Goal: Task Accomplishment & Management: Complete application form

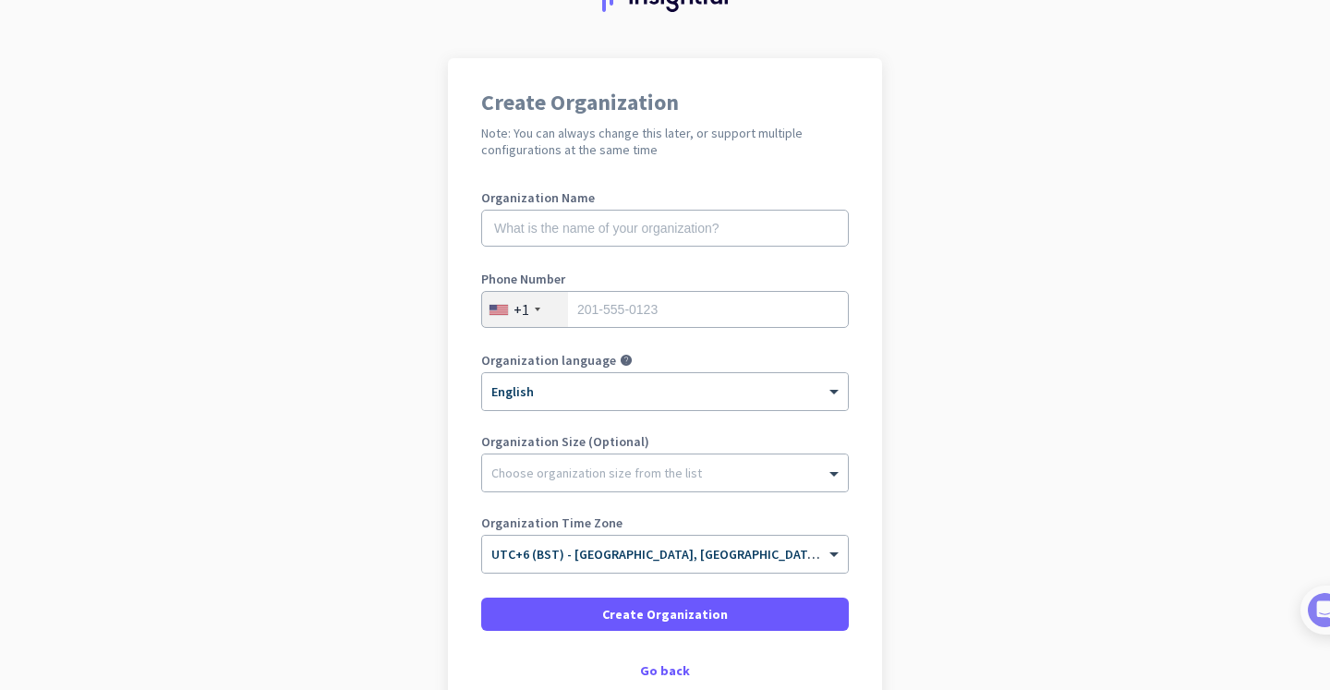
scroll to position [111, 0]
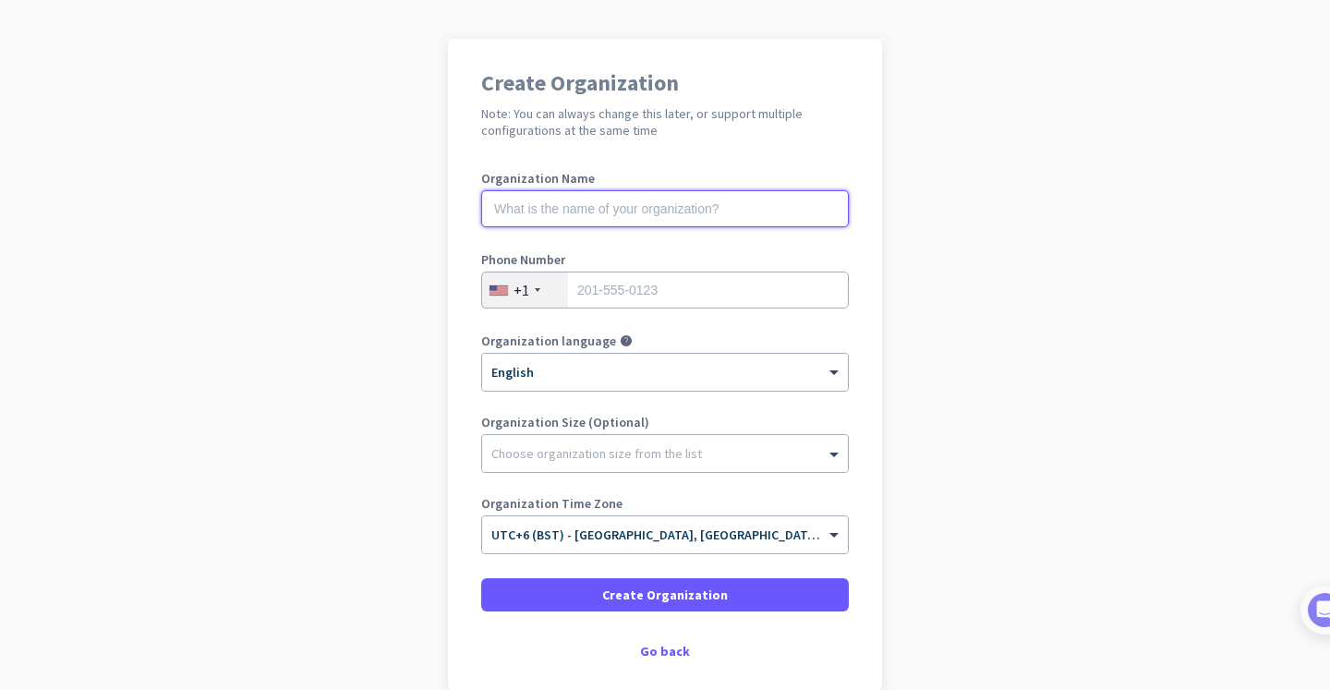
click at [624, 206] on input "text" at bounding box center [665, 208] width 368 height 37
type input "anas [DEMOGRAPHIC_DATA]"
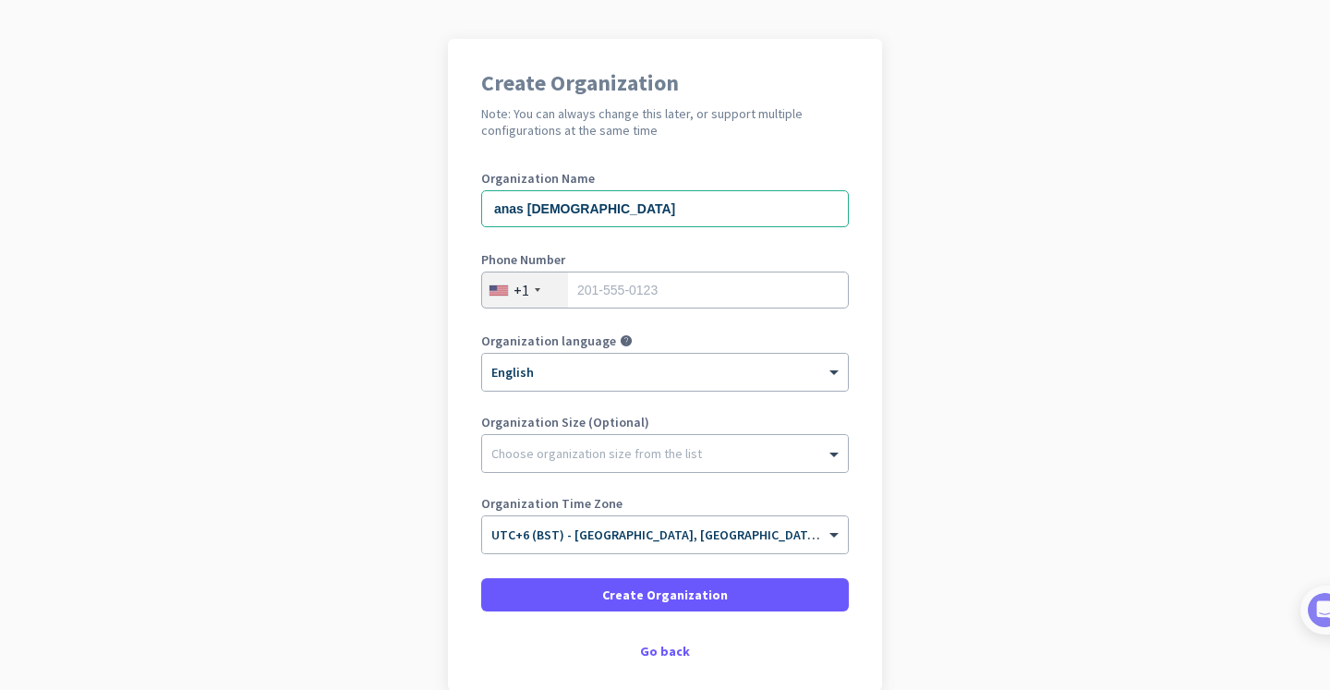
click at [516, 297] on div "+1" at bounding box center [522, 290] width 16 height 18
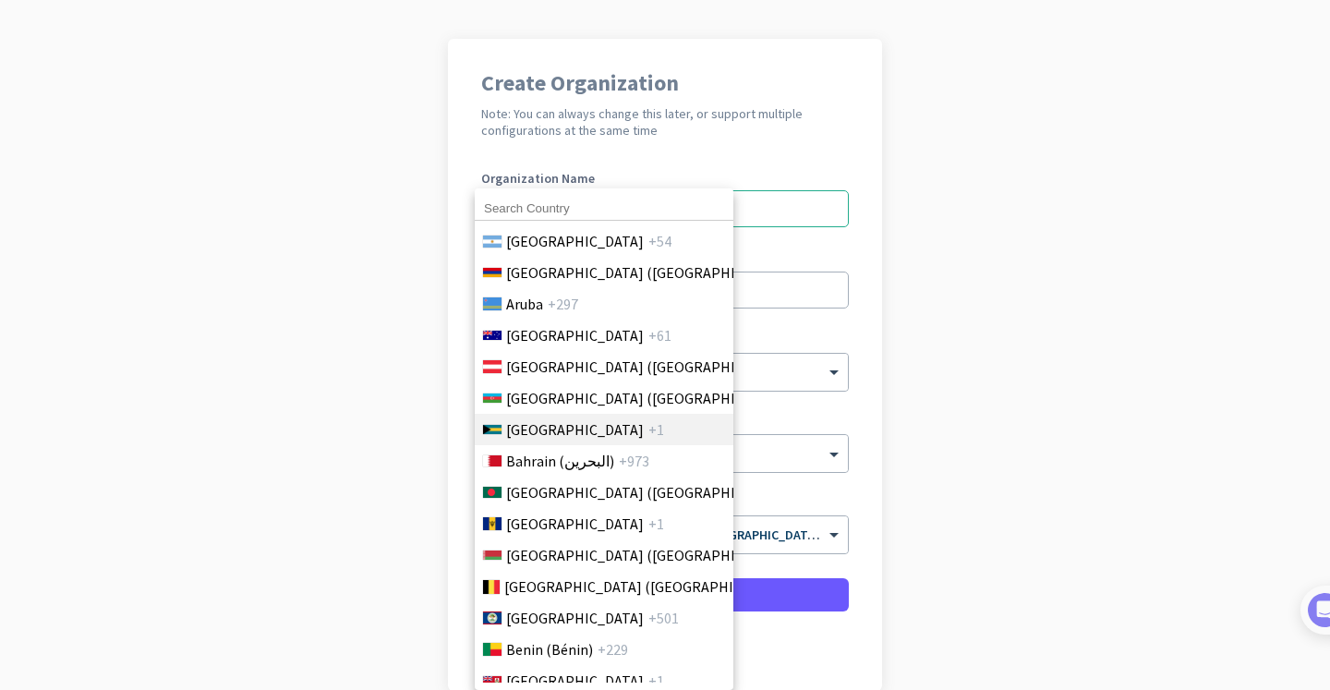
scroll to position [554, 0]
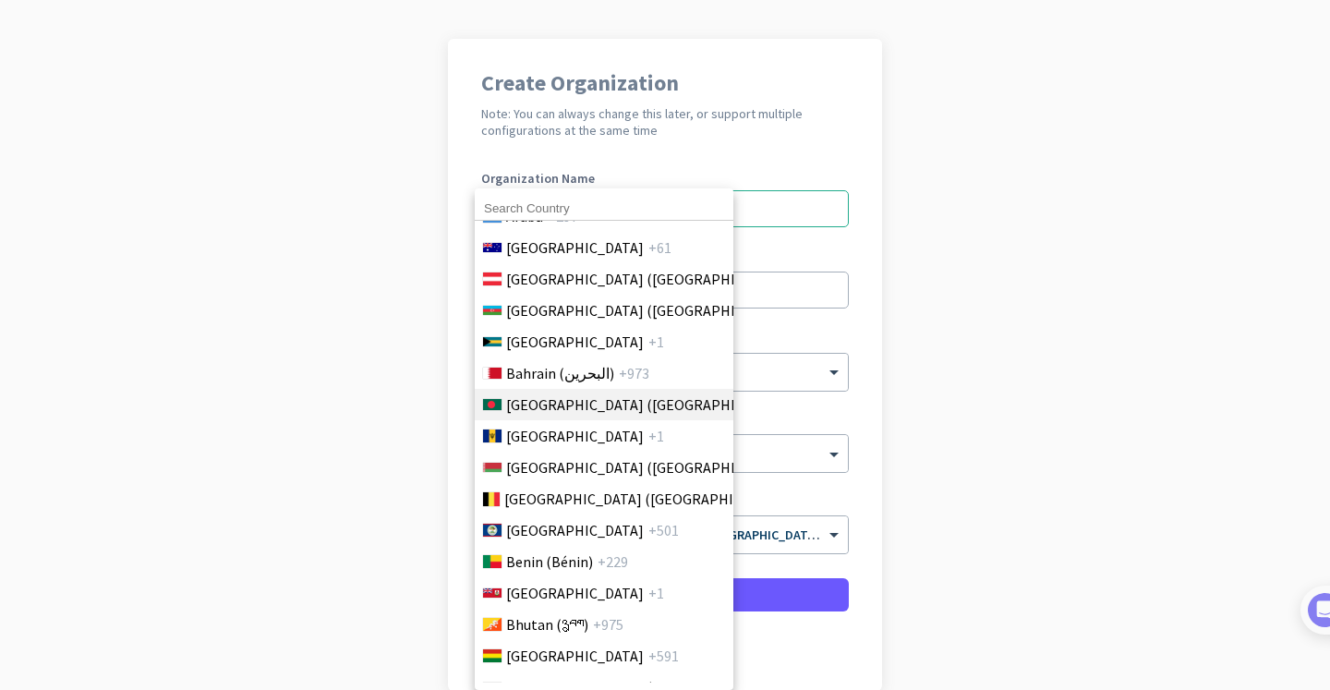
click at [599, 407] on span "[GEOGRAPHIC_DATA] ([GEOGRAPHIC_DATA])" at bounding box center [650, 405] width 288 height 22
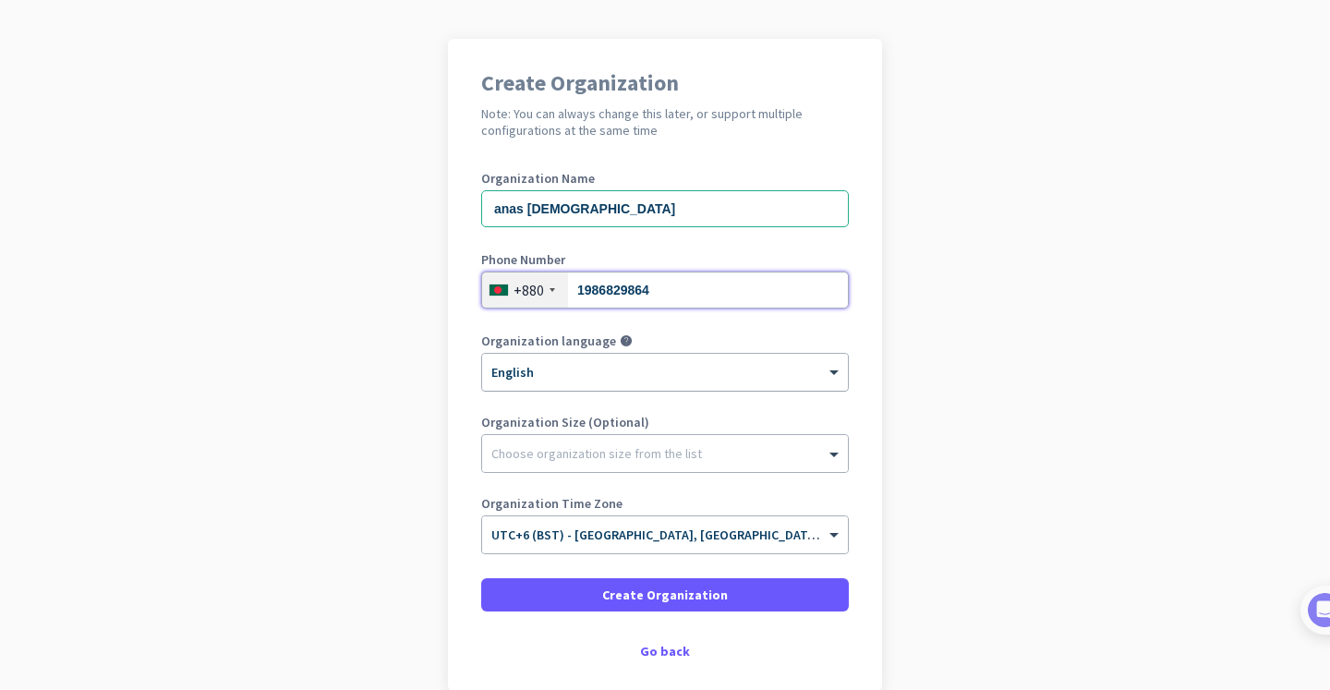
type input "1986829864"
click at [811, 382] on div "× English" at bounding box center [665, 372] width 366 height 37
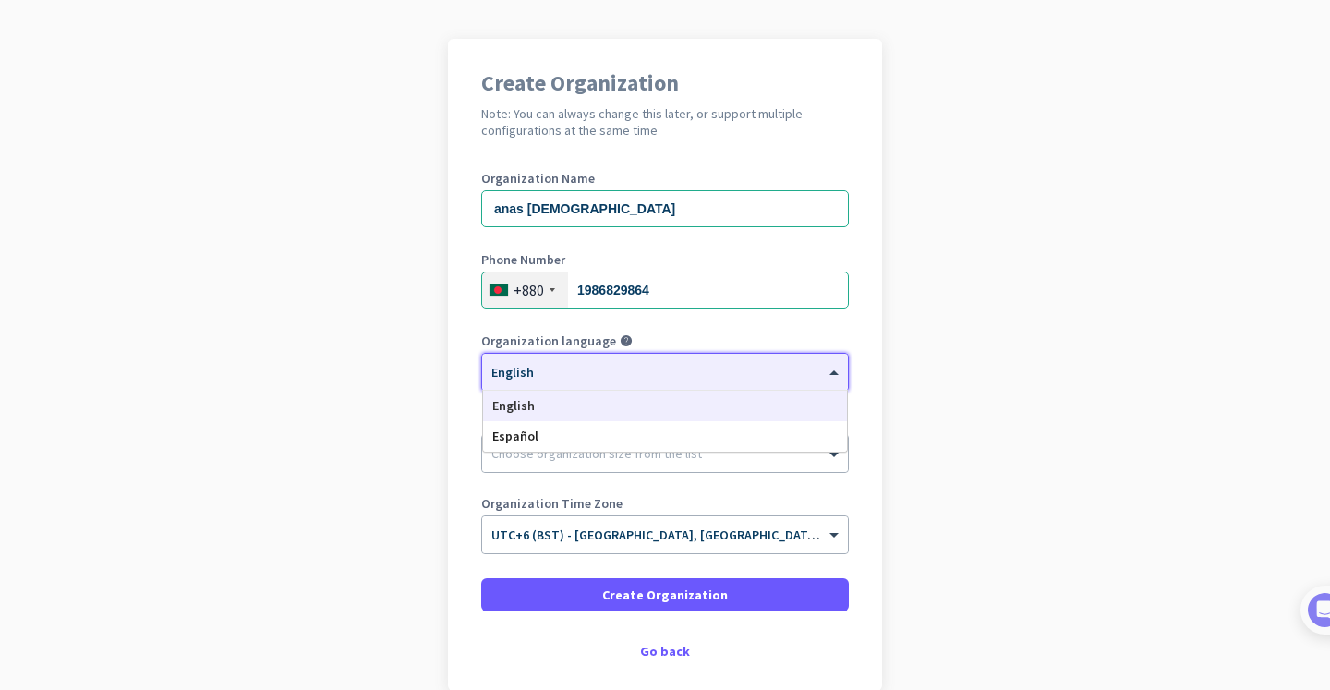
click at [1040, 326] on app-onboarding-organization "Create Organization Note: You can always change this later, or support multiple…" at bounding box center [665, 411] width 1330 height 745
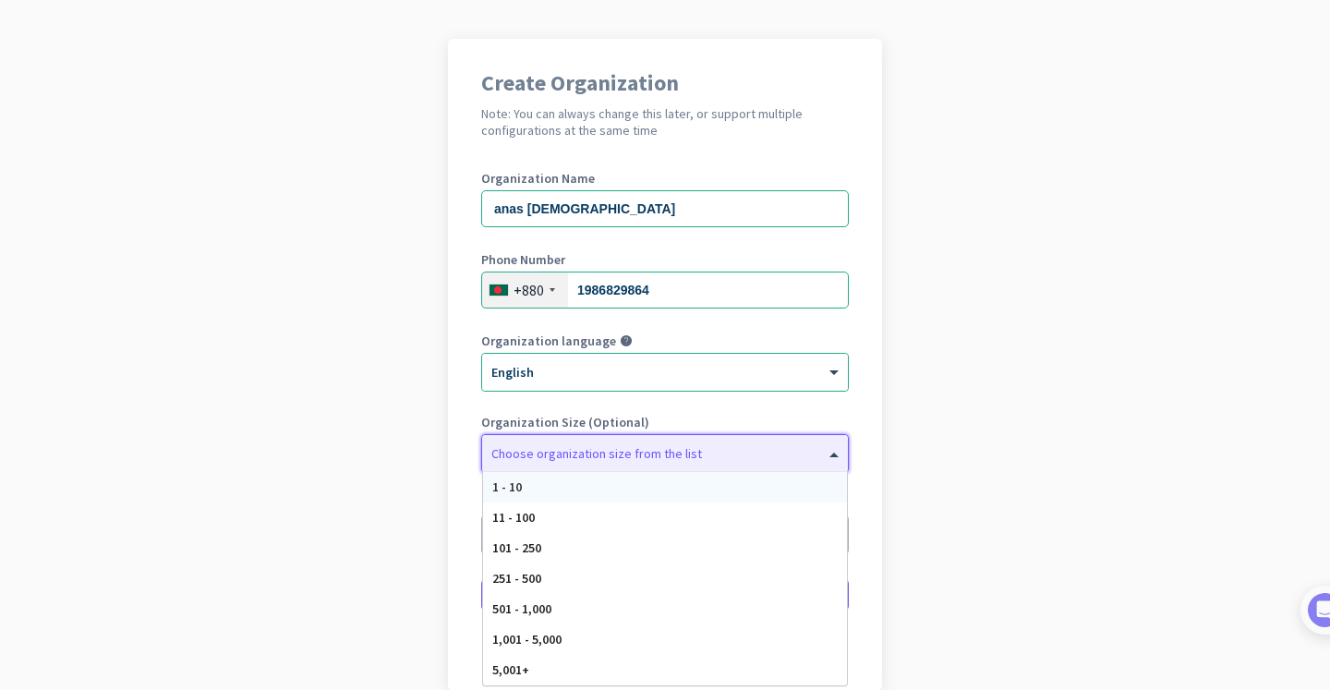
click at [640, 457] on div at bounding box center [665, 449] width 366 height 18
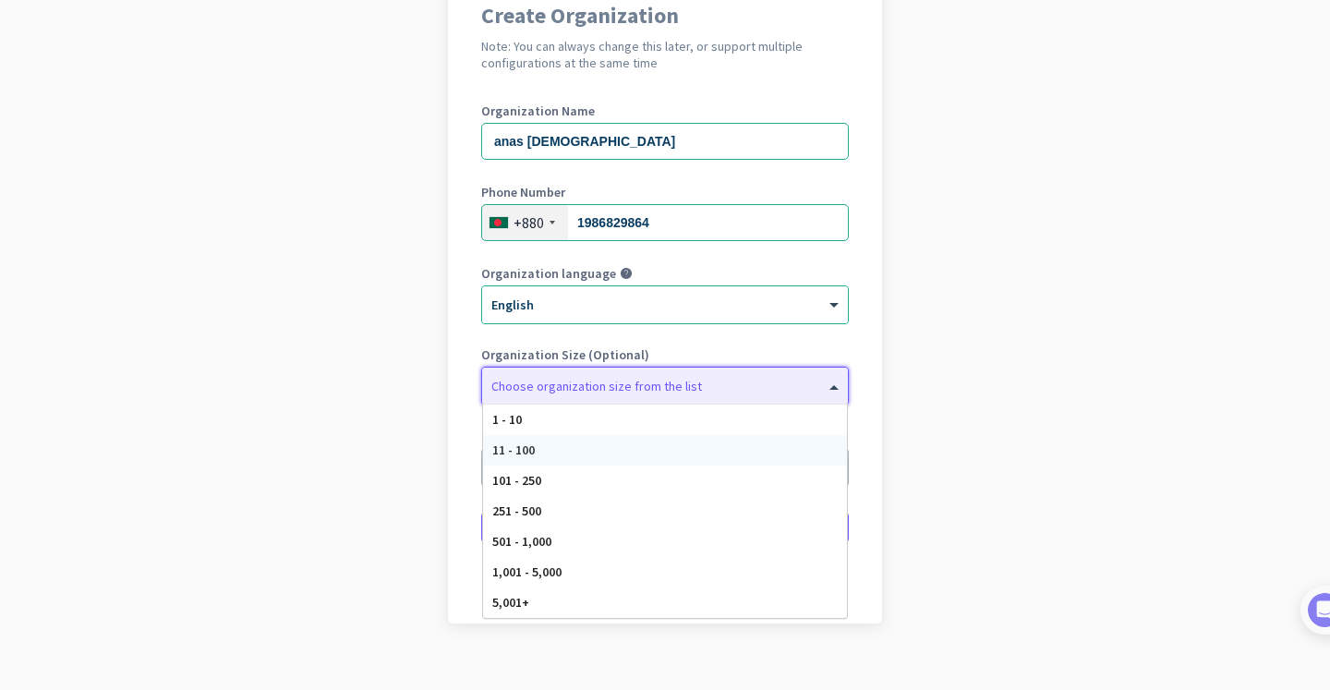
scroll to position [204, 0]
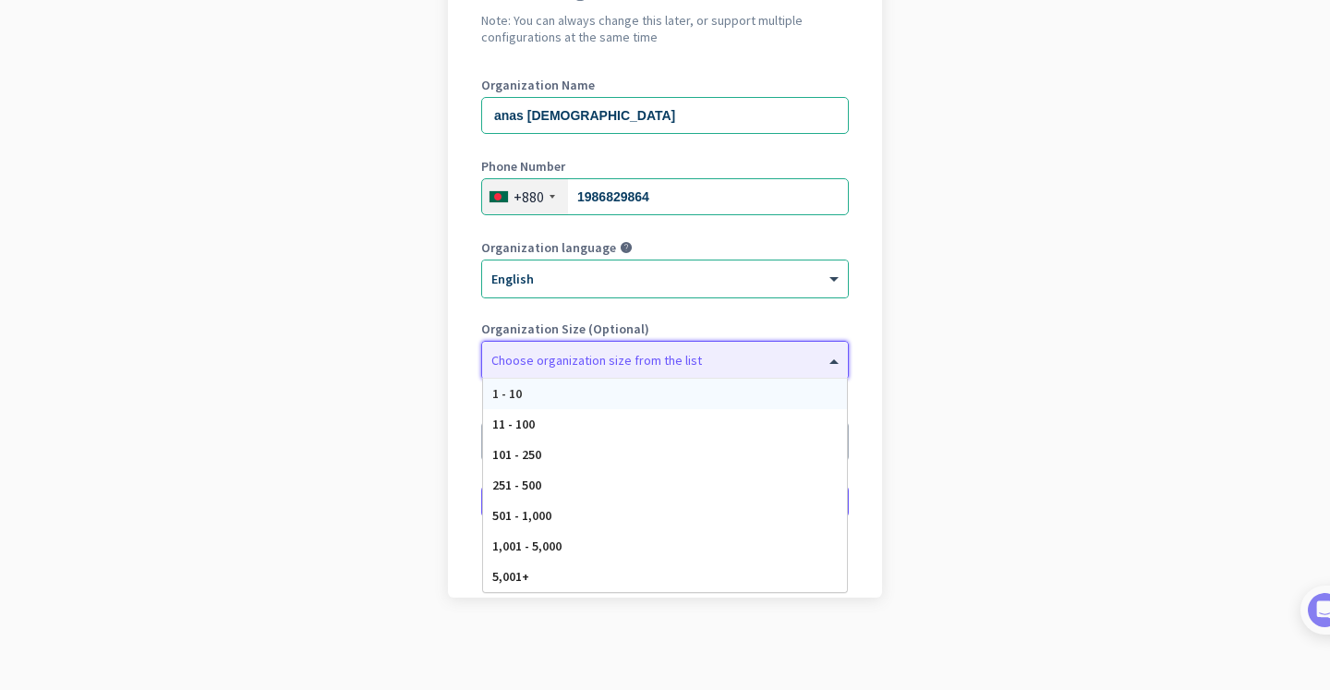
click at [1017, 304] on app-onboarding-organization "Create Organization Note: You can always change this later, or support multiple…" at bounding box center [665, 318] width 1330 height 745
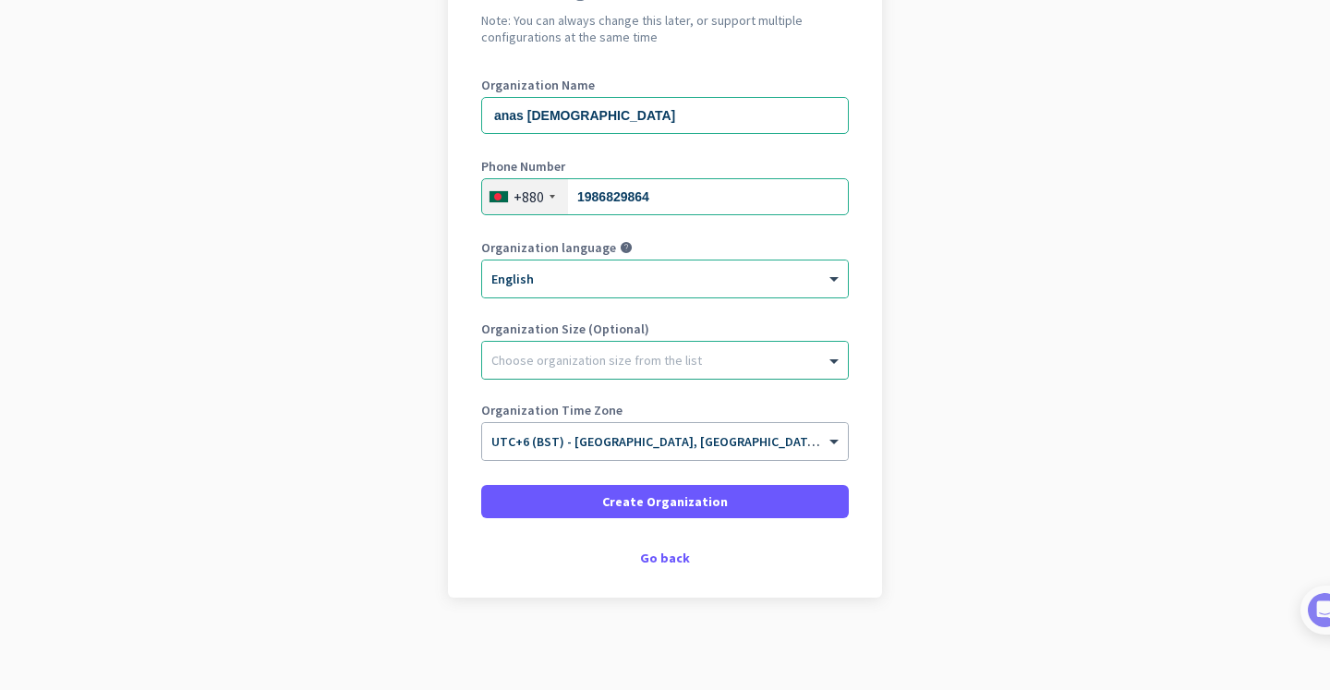
click at [793, 364] on div at bounding box center [665, 355] width 366 height 18
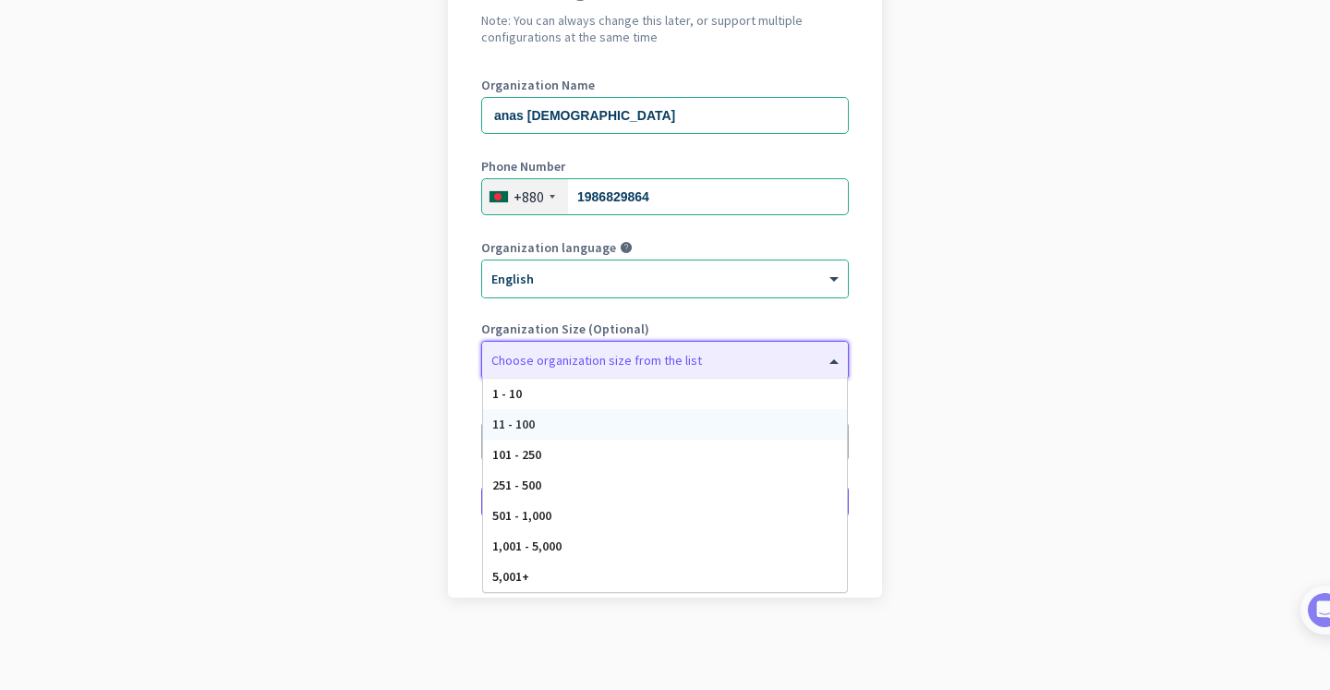
click at [1036, 304] on app-onboarding-organization "Create Organization Note: You can always change this later, or support multiple…" at bounding box center [665, 318] width 1330 height 745
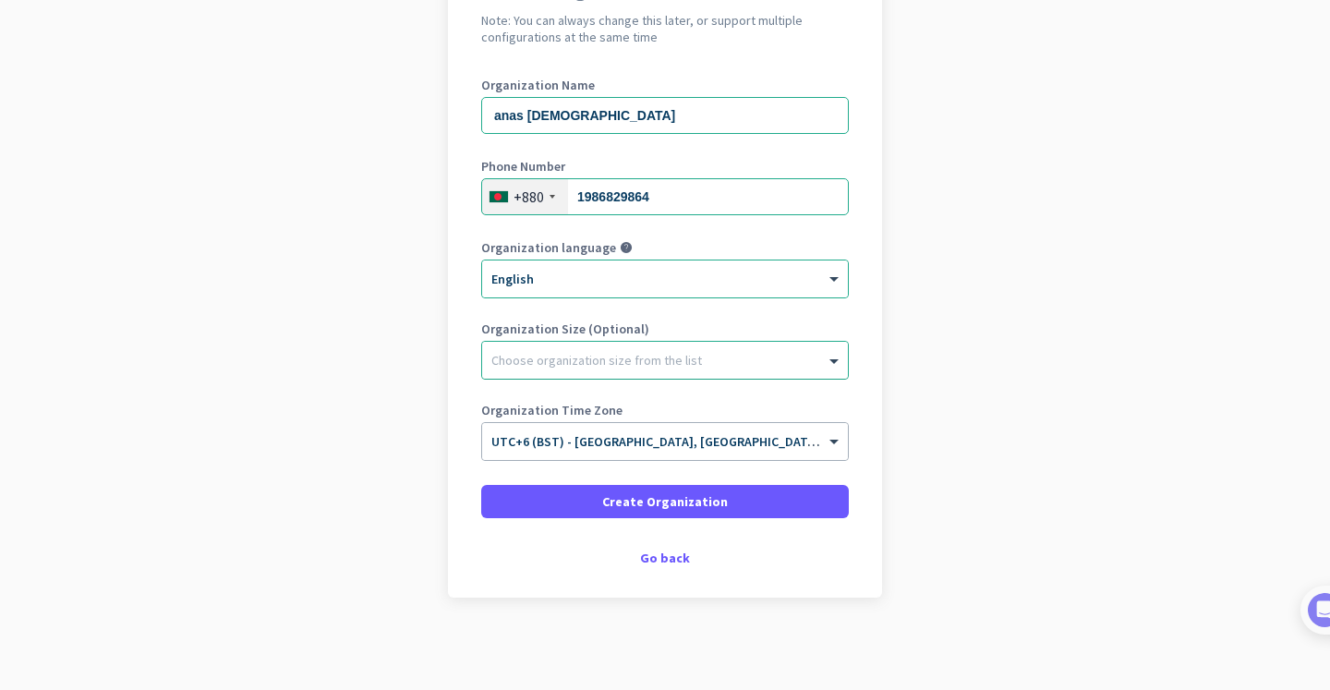
click at [769, 369] on div "Choose organization size from the list" at bounding box center [665, 360] width 366 height 37
click at [825, 356] on span at bounding box center [836, 360] width 23 height 18
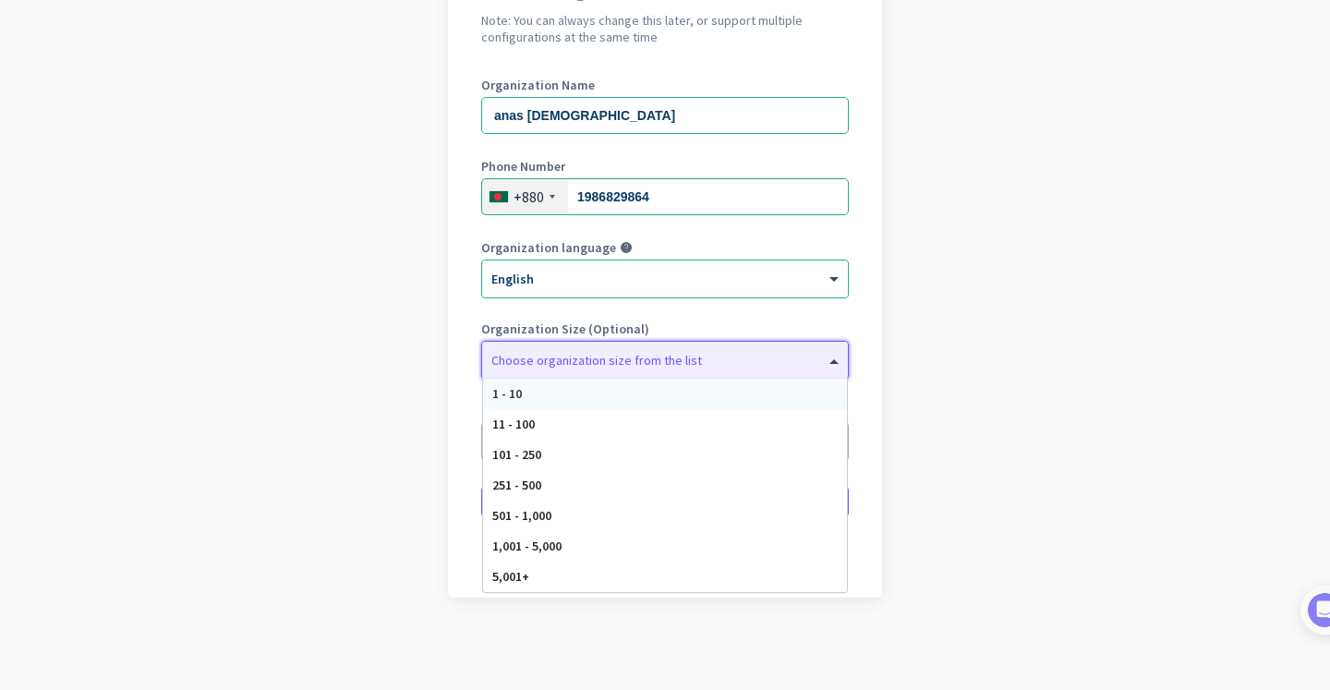
click at [825, 360] on span at bounding box center [836, 360] width 23 height 18
click at [492, 113] on input "anas [DEMOGRAPHIC_DATA]" at bounding box center [665, 115] width 368 height 37
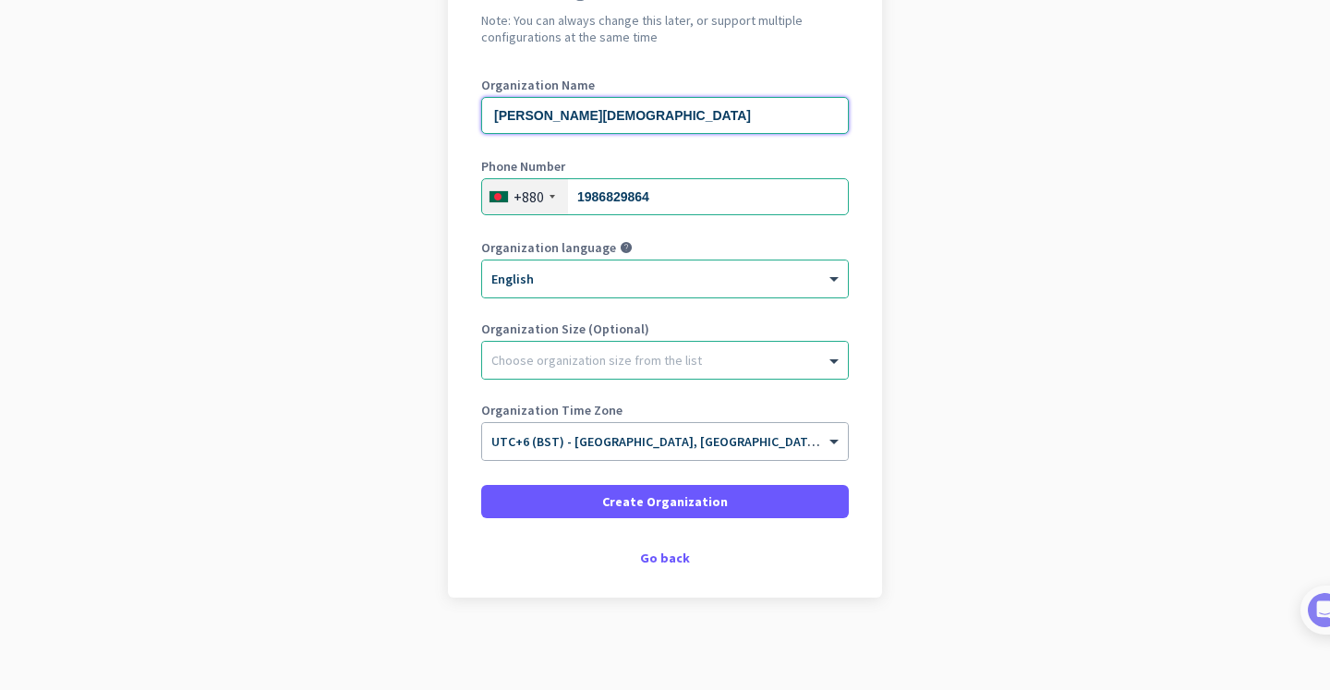
click at [564, 117] on input "[PERSON_NAME][DEMOGRAPHIC_DATA]" at bounding box center [665, 115] width 368 height 37
type input "Ansiuuu"
click at [805, 367] on div "Choose organization size from the list" at bounding box center [653, 360] width 343 height 17
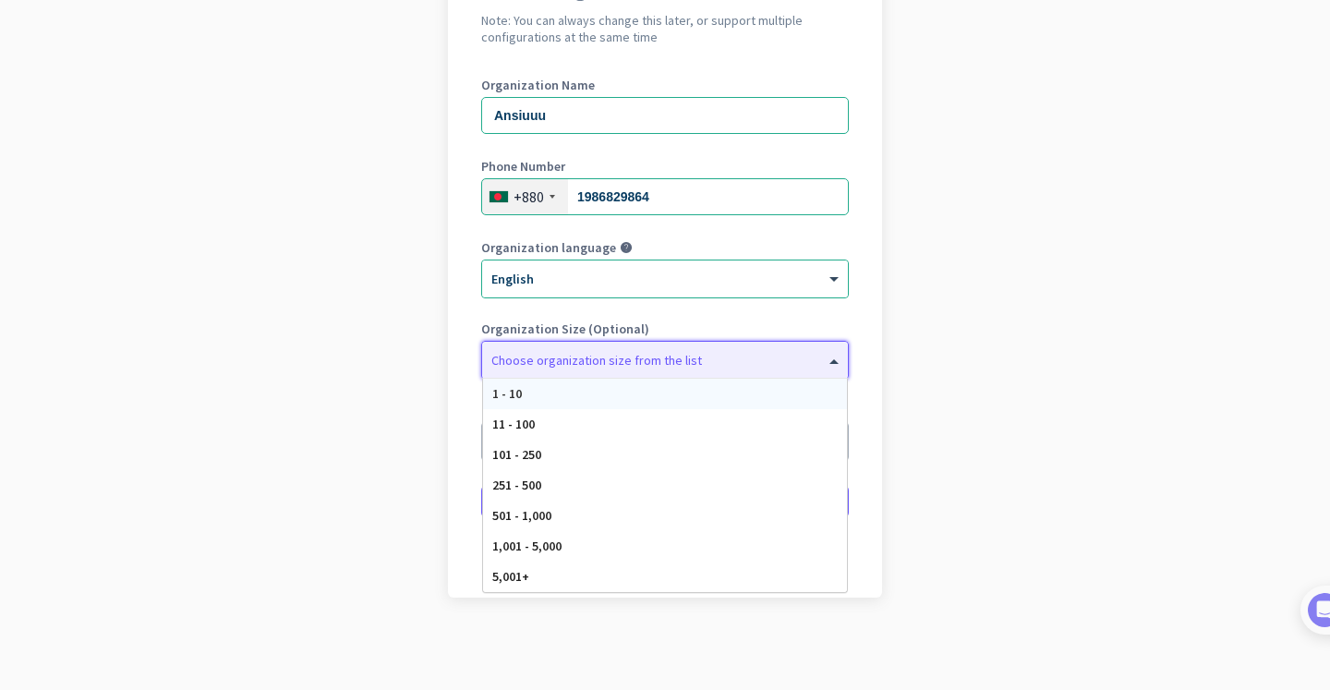
click at [997, 345] on app-onboarding-organization "Create Organization Note: You can always change this later, or support multiple…" at bounding box center [665, 318] width 1330 height 745
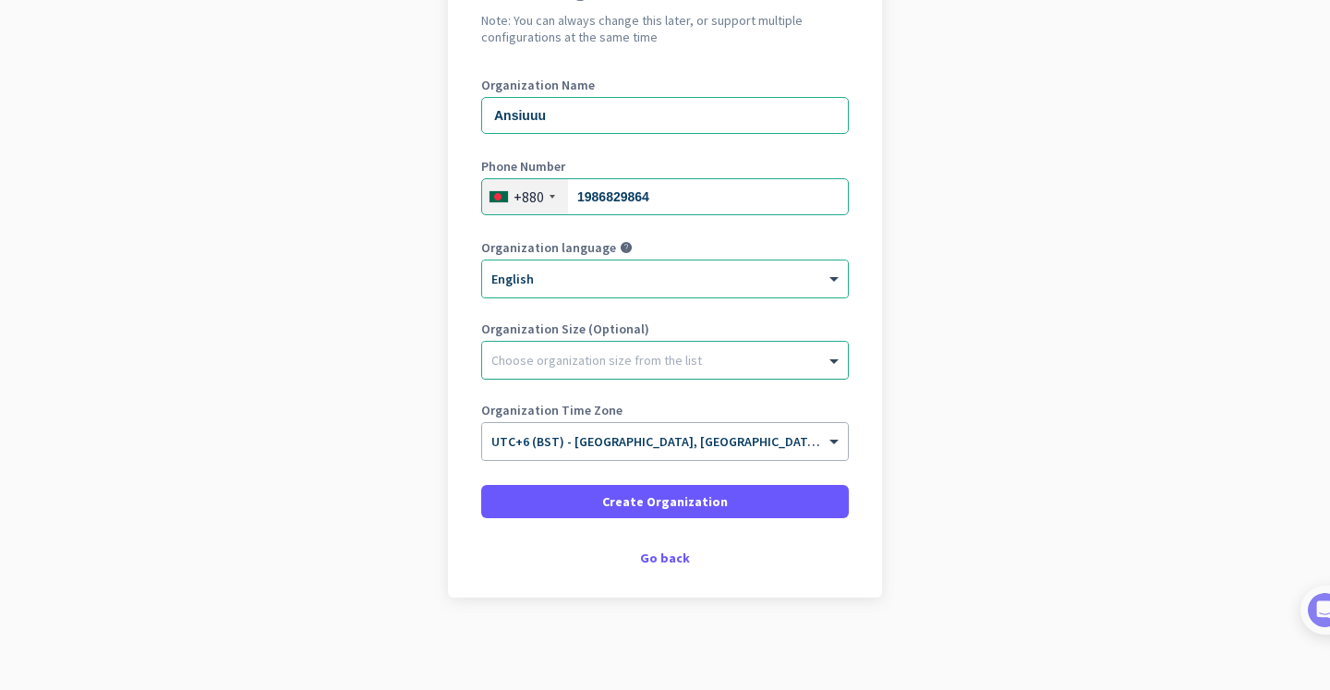
click at [592, 357] on div at bounding box center [665, 355] width 366 height 18
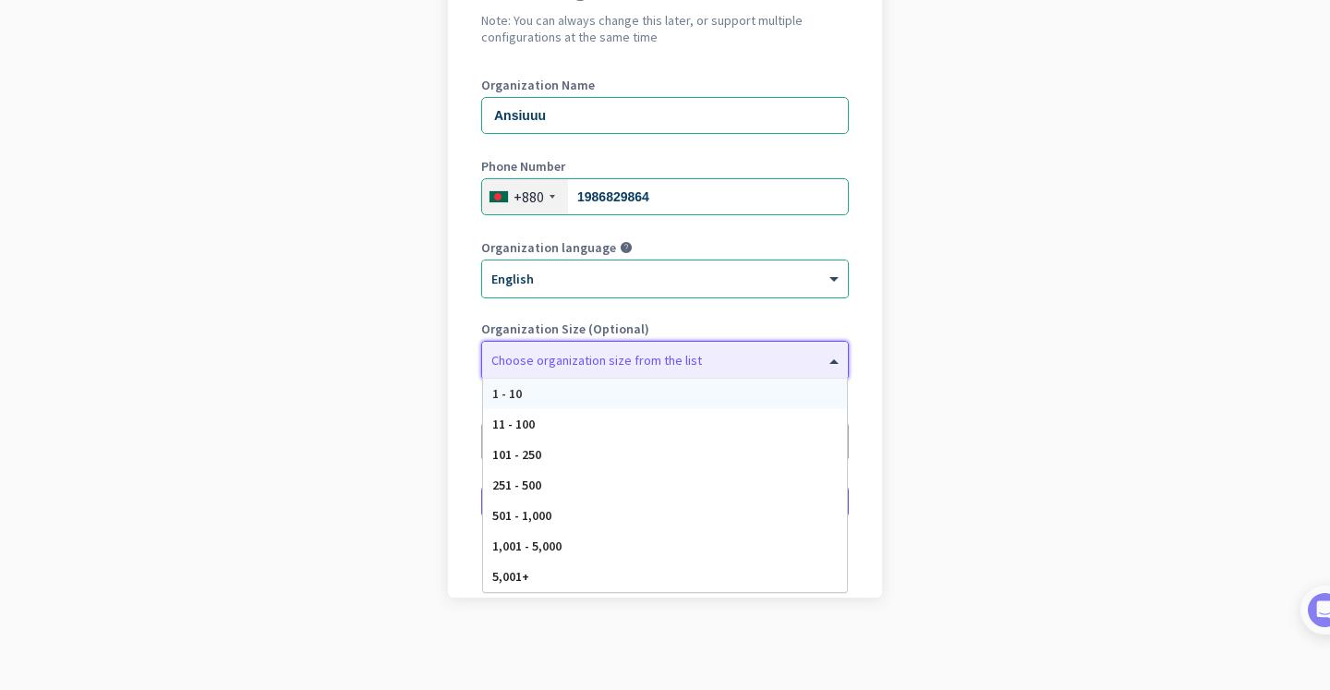
click at [597, 399] on div "1 - 10" at bounding box center [665, 394] width 364 height 30
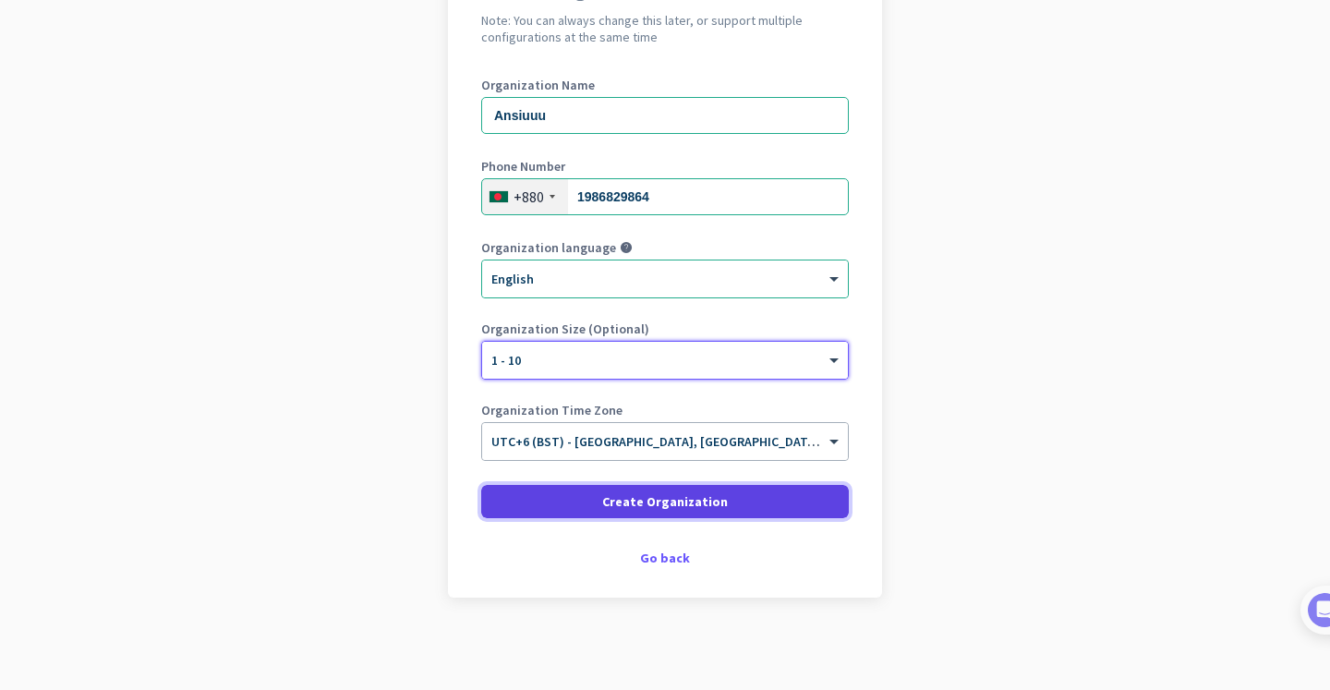
click at [626, 493] on span "Create Organization" at bounding box center [665, 501] width 126 height 18
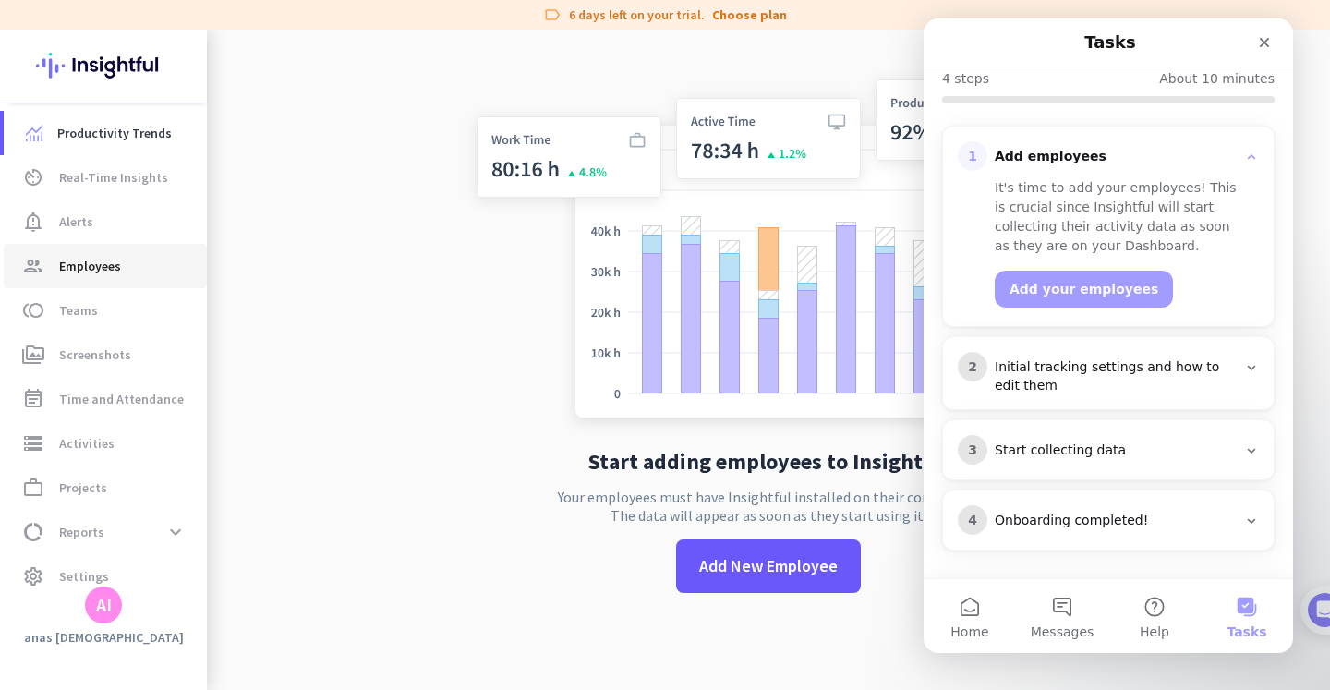
scroll to position [19, 0]
